Goal: Information Seeking & Learning: Learn about a topic

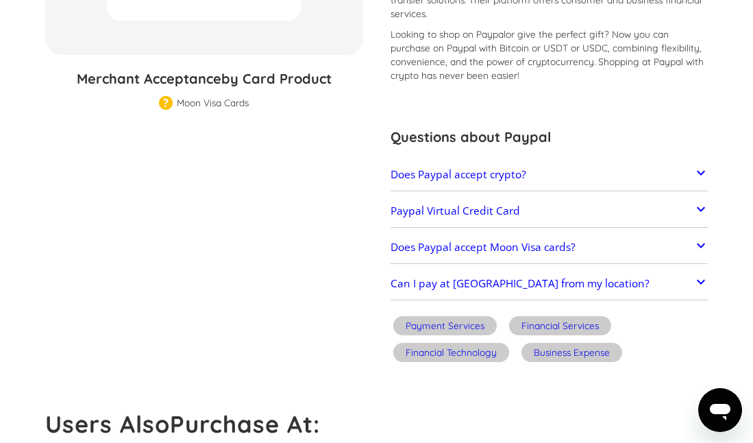
scroll to position [206, 0]
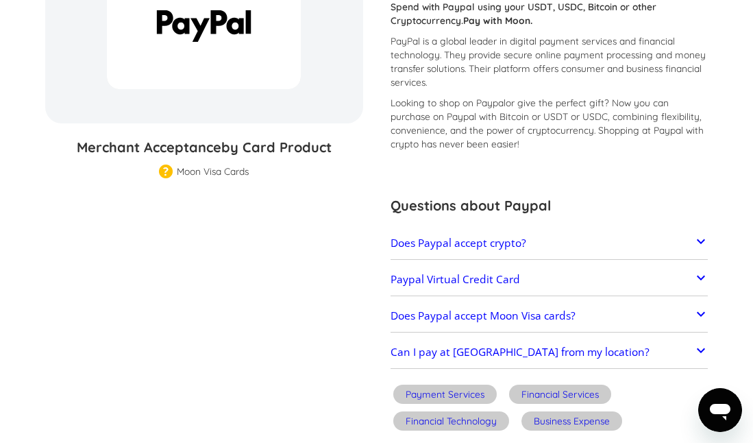
click at [705, 248] on icon at bounding box center [701, 241] width 16 height 16
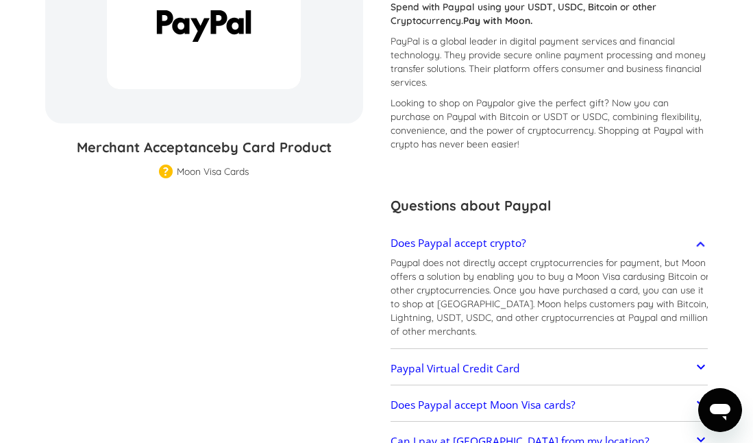
click at [704, 243] on icon at bounding box center [701, 244] width 16 height 16
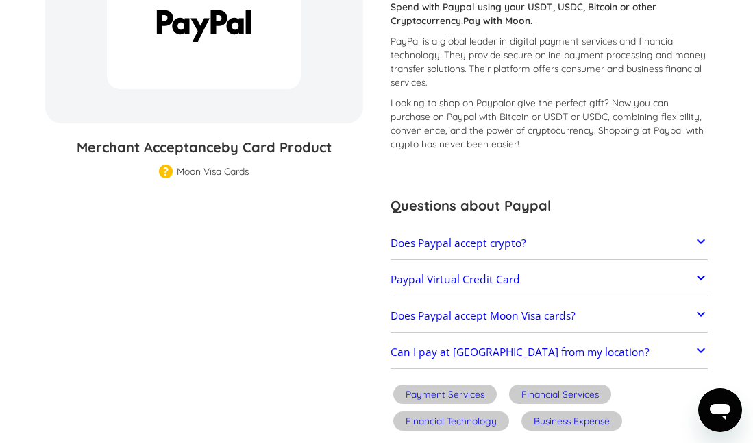
scroll to position [69, 0]
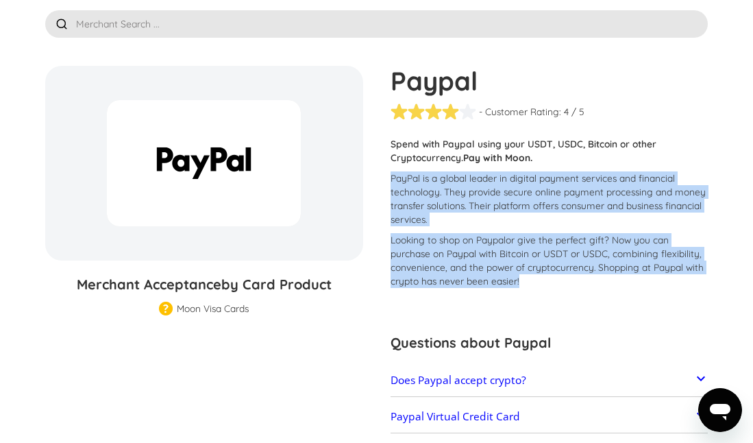
drag, startPoint x: 383, startPoint y: 175, endPoint x: 584, endPoint y: 280, distance: 226.2
click at [584, 280] on div "Paypal - Customer Rating: ( 🏅 🛡️ 🏅&🛡️ ) 1 5 1.5 2 2.5 3 3.5 4 4.5 5 / 5 Custome…" at bounding box center [543, 319] width 332 height 507
drag, startPoint x: 584, startPoint y: 280, endPoint x: 575, endPoint y: 282, distance: 9.3
click at [583, 280] on p "Looking to shop on Paypal or give the perfect gift ? Now you can purchase on Pa…" at bounding box center [550, 260] width 318 height 55
click at [426, 199] on p "PayPal is a global leader in digital payment services and financial technology.…" at bounding box center [550, 198] width 318 height 55
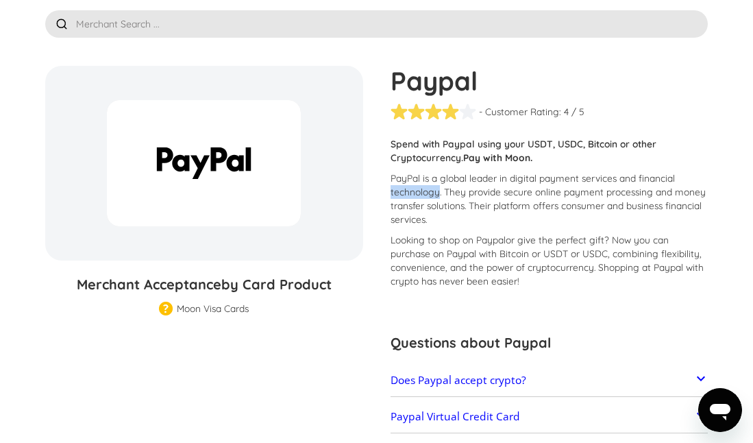
click at [426, 199] on p "PayPal is a global leader in digital payment services and financial technology.…" at bounding box center [550, 198] width 318 height 55
click at [404, 182] on p "PayPal is a global leader in digital payment services and financial technology.…" at bounding box center [550, 198] width 318 height 55
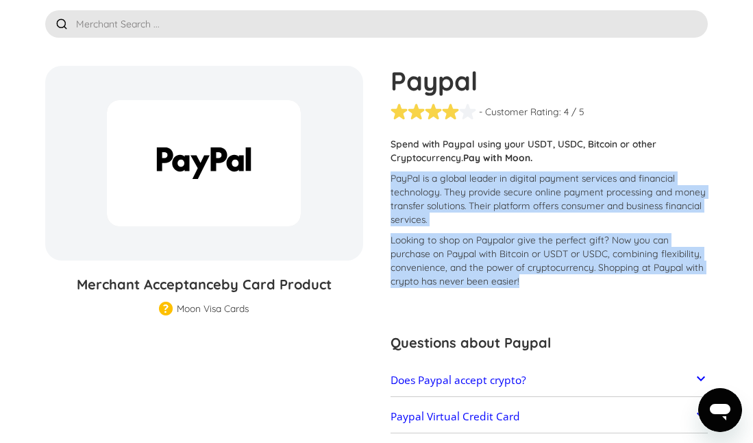
drag, startPoint x: 386, startPoint y: 175, endPoint x: 582, endPoint y: 294, distance: 229.1
click at [582, 294] on div "Paypal - Customer Rating: ( 🏅 🛡️ 🏅&🛡️ ) 1 5 1.5 2 2.5 3 3.5 4 4.5 5 / 5 Custome…" at bounding box center [543, 319] width 332 height 507
